Goal: Transaction & Acquisition: Purchase product/service

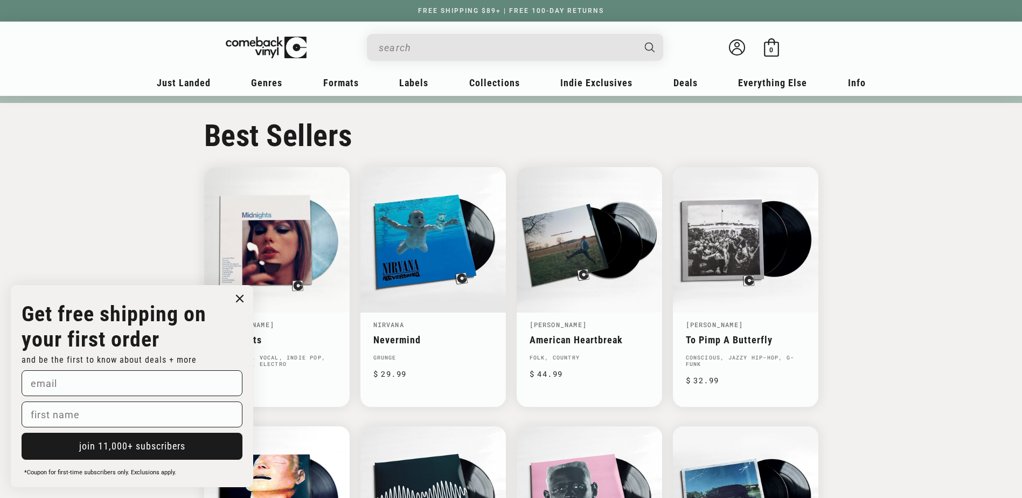
scroll to position [542, 0]
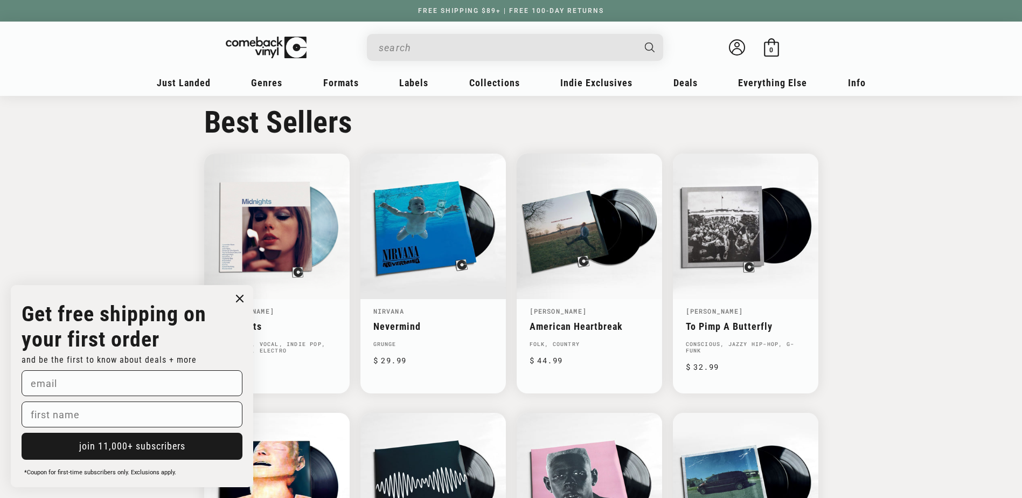
click at [244, 297] on circle "Close dialog" at bounding box center [240, 299] width 16 height 16
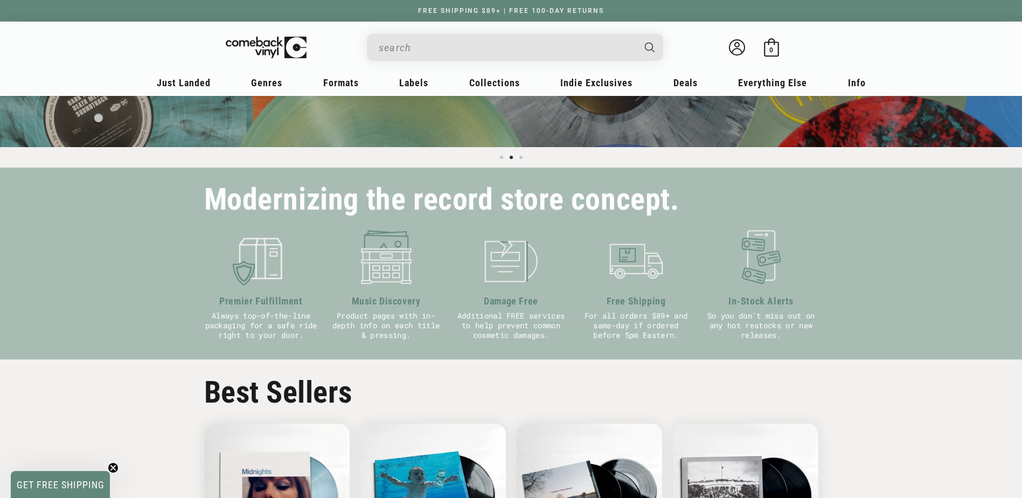
scroll to position [111, 0]
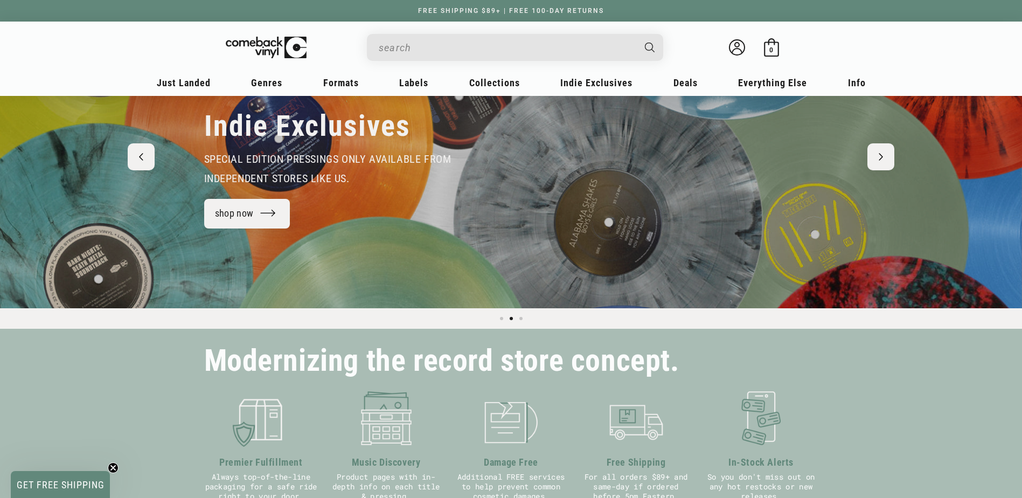
click at [473, 51] on input "When autocomplete results are available use up and down arrows to review and en…" at bounding box center [506, 48] width 255 height 22
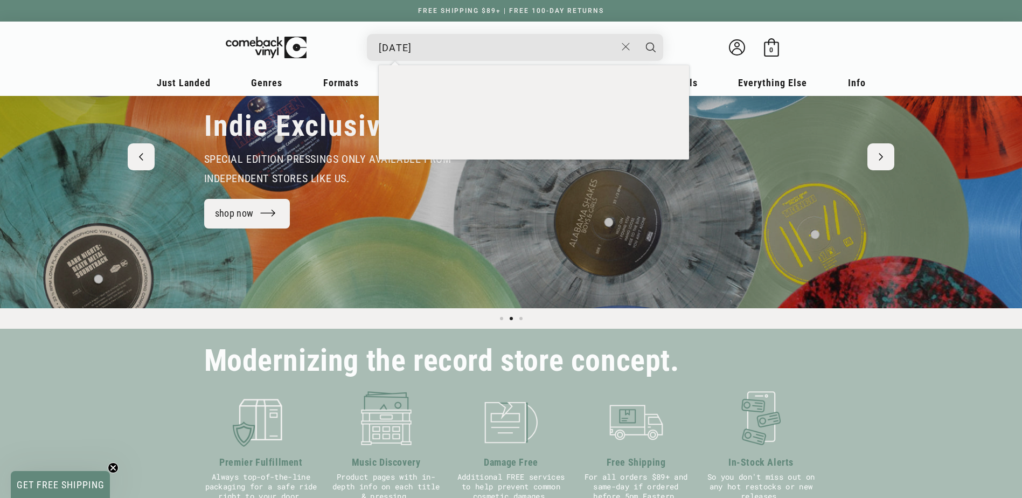
type input "[DATE]"
click at [637, 34] on button "Search" at bounding box center [650, 47] width 27 height 27
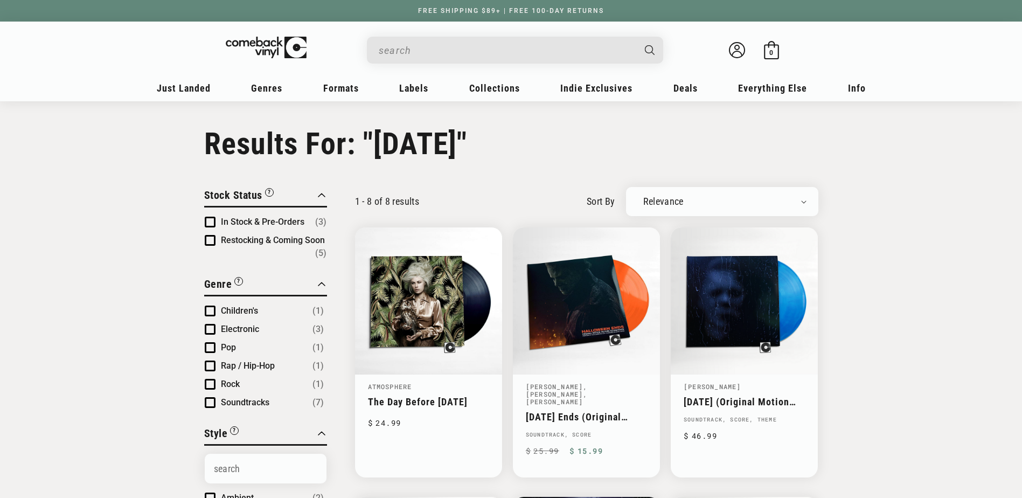
type input "[DATE]"
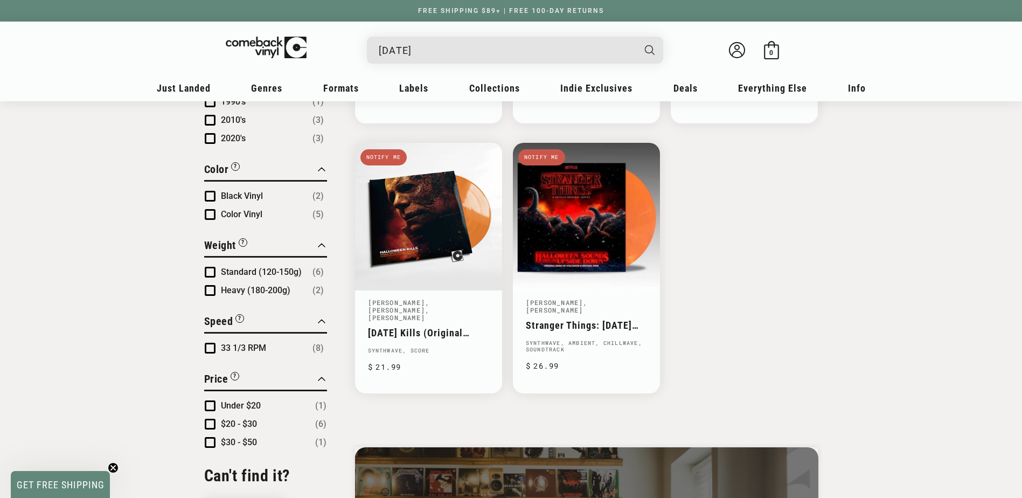
scroll to position [646, 0]
